Goal: Task Accomplishment & Management: Manage account settings

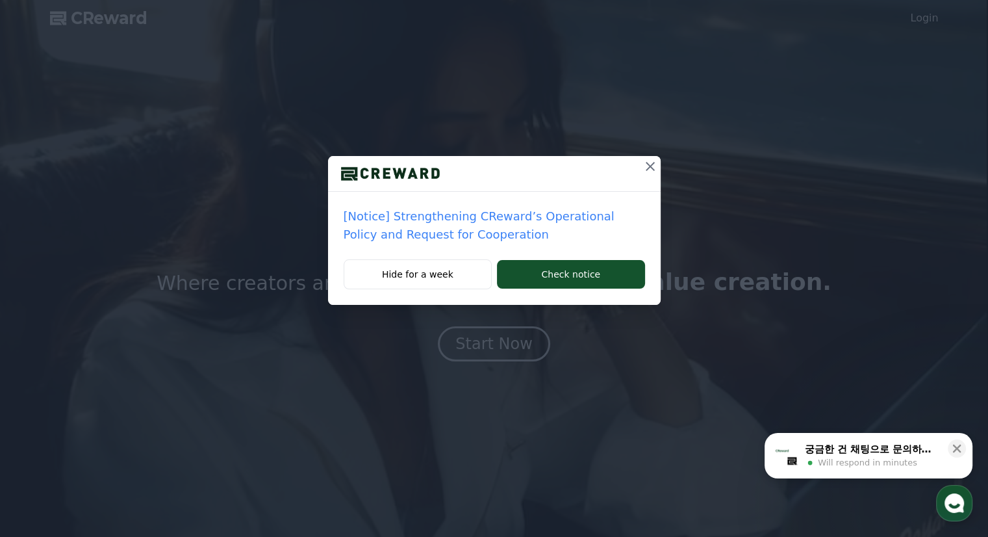
click at [650, 161] on icon at bounding box center [650, 167] width 16 height 16
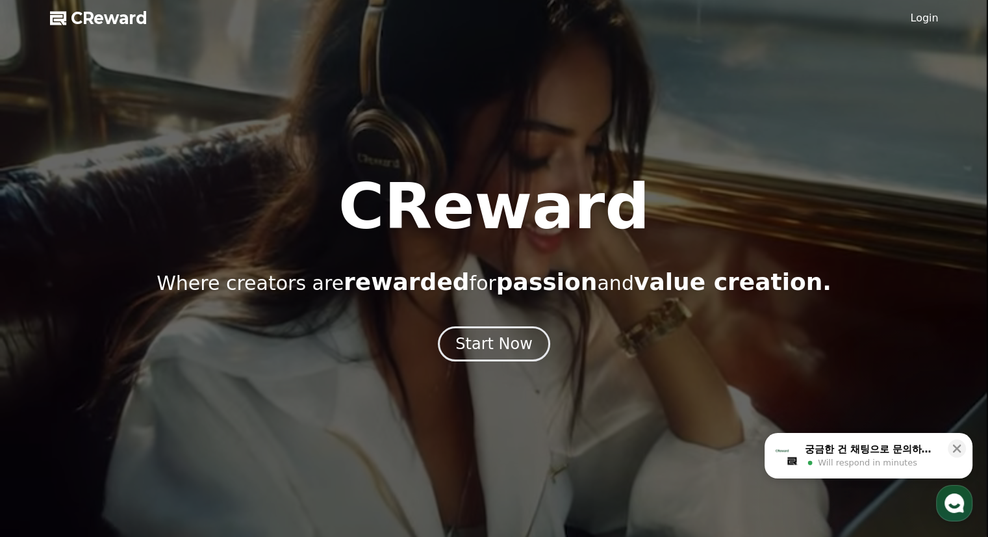
click at [928, 19] on link "Login" at bounding box center [924, 18] width 28 height 16
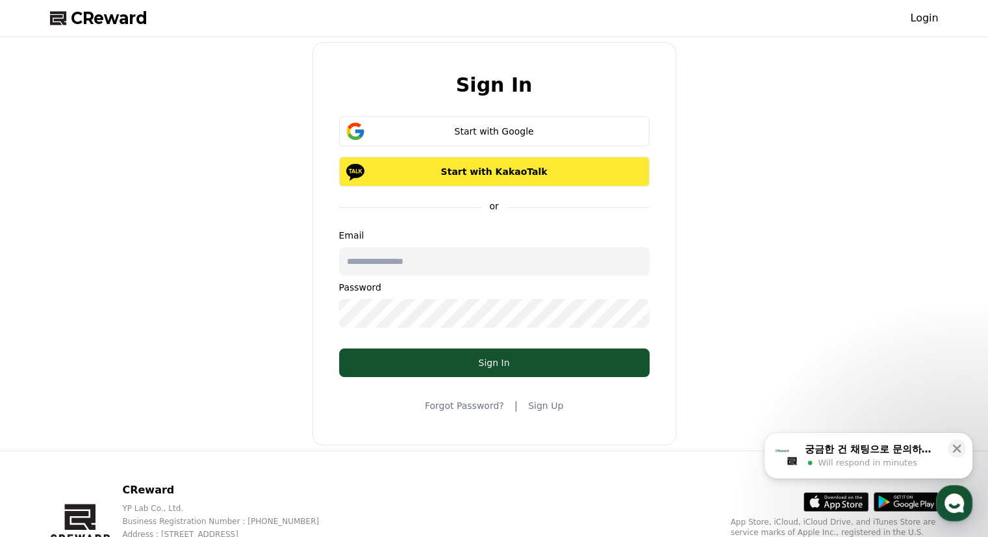
click at [498, 177] on button "Start with KakaoTalk" at bounding box center [494, 172] width 311 height 30
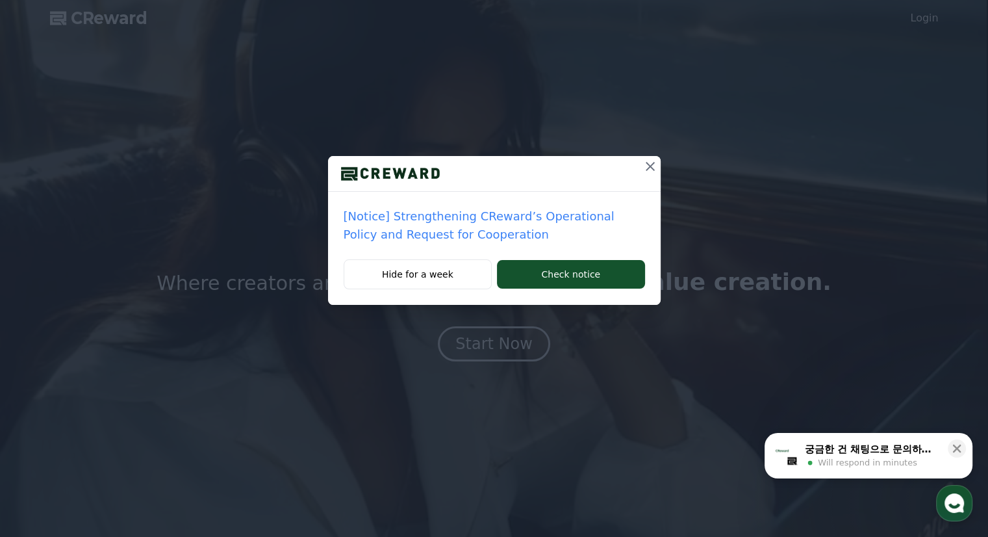
click at [654, 164] on icon at bounding box center [650, 167] width 16 height 16
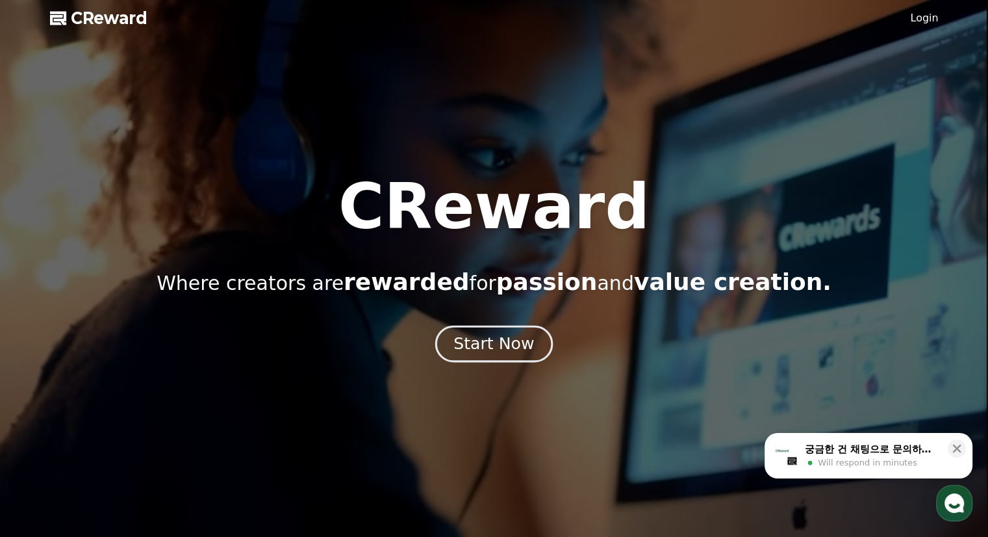
click at [502, 349] on div "Start Now" at bounding box center [493, 344] width 81 height 22
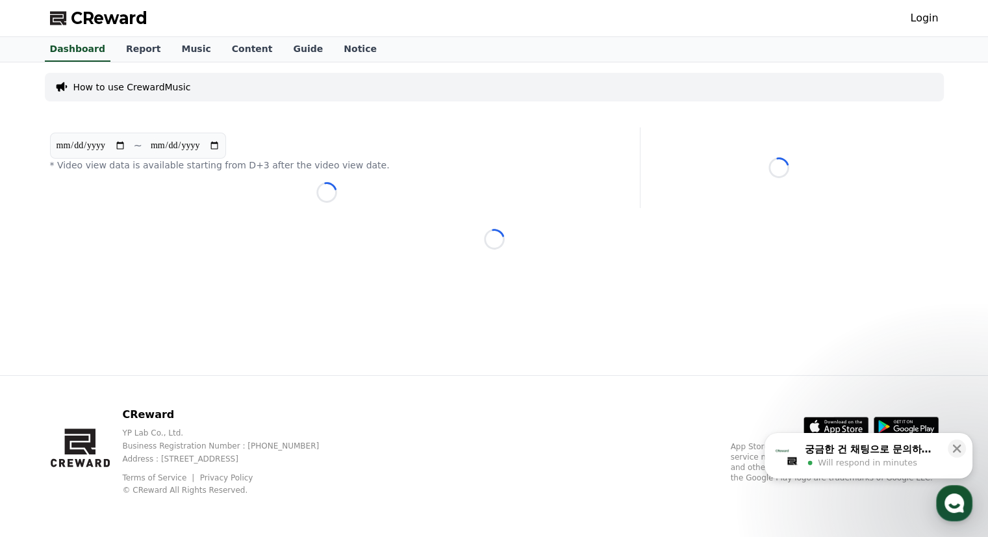
click at [925, 19] on link "Login" at bounding box center [924, 18] width 28 height 16
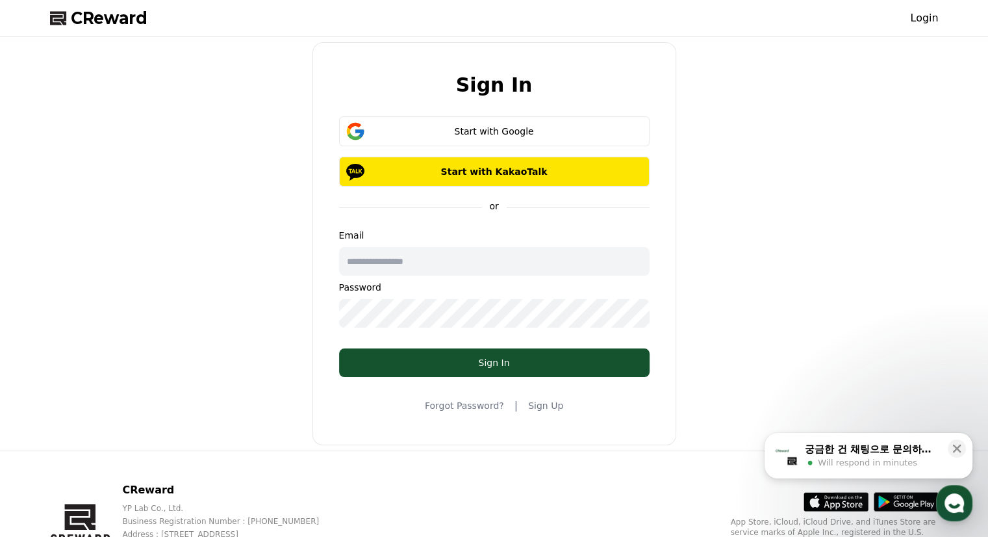
click at [474, 407] on link "Forgot Password?" at bounding box center [464, 405] width 79 height 13
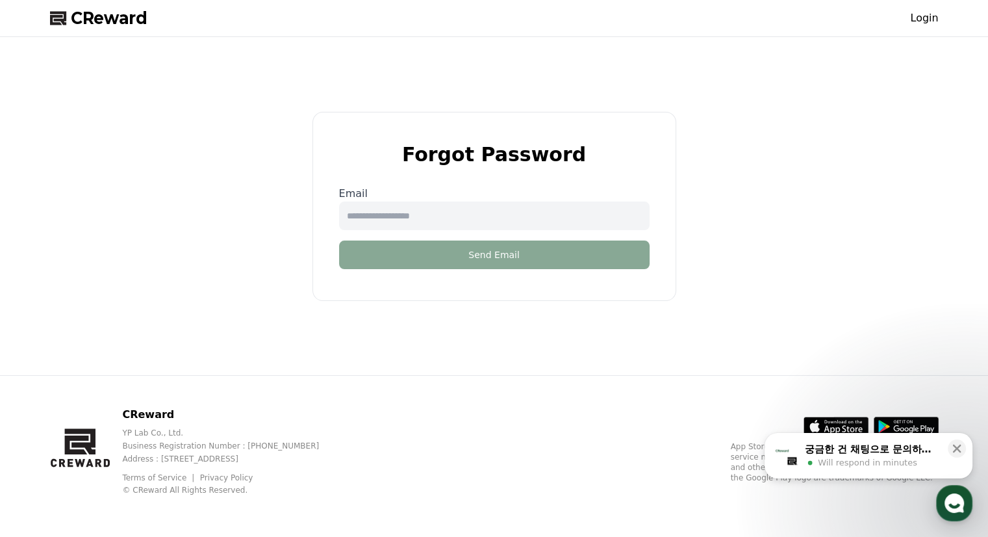
click at [384, 216] on input "email" at bounding box center [494, 215] width 311 height 29
type input "**********"
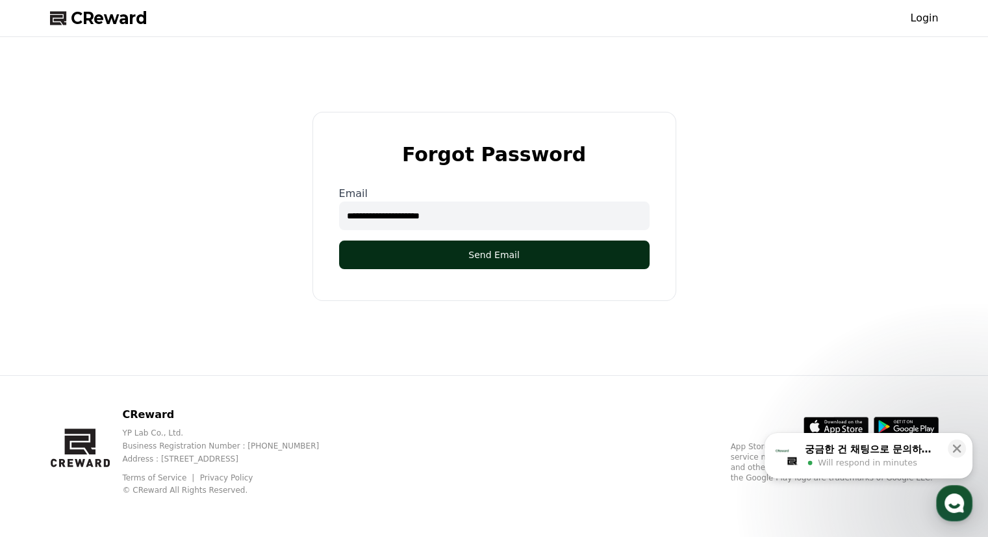
click at [459, 258] on button "Send Email" at bounding box center [494, 254] width 311 height 29
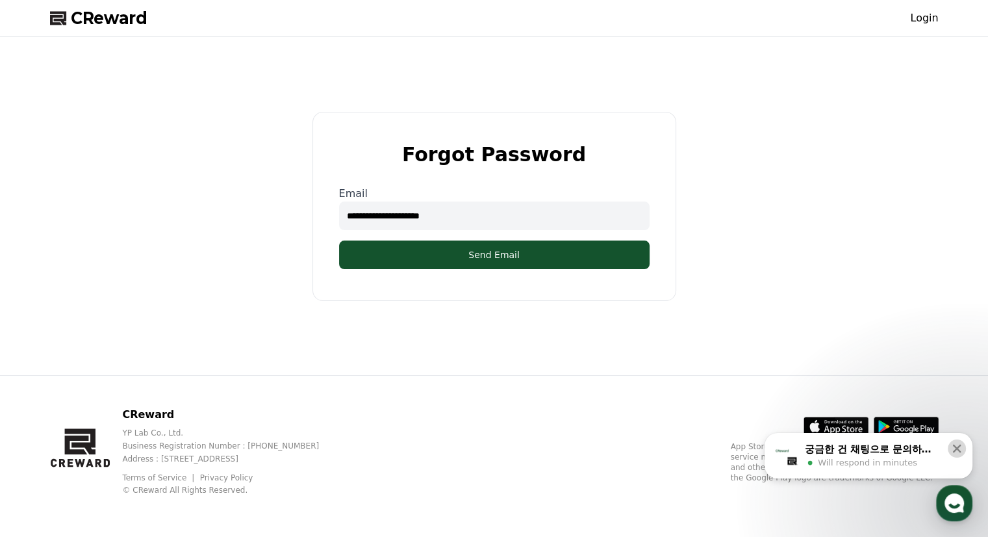
click at [961, 450] on icon at bounding box center [956, 448] width 13 height 13
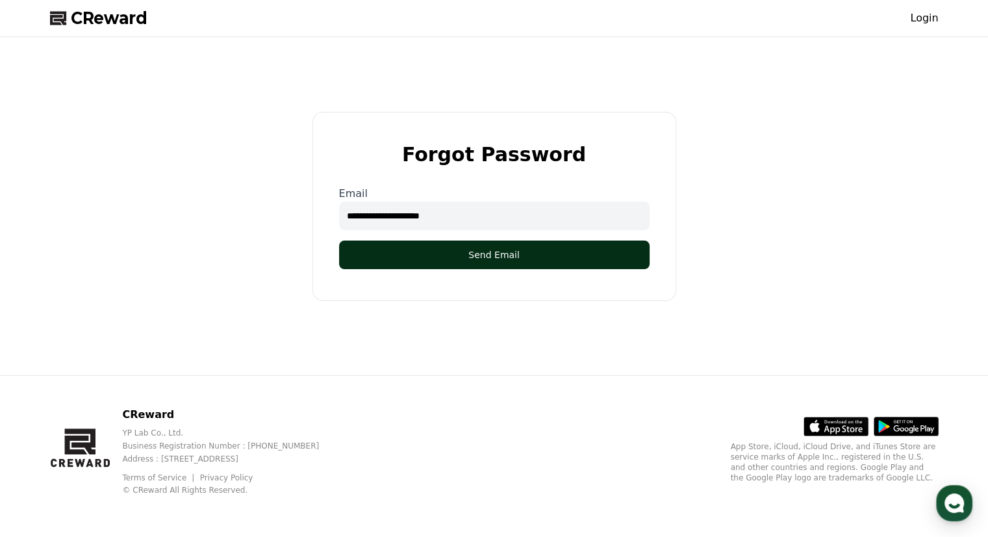
click at [485, 256] on button "Send Email" at bounding box center [494, 254] width 311 height 29
